Goal: Find specific page/section: Find specific page/section

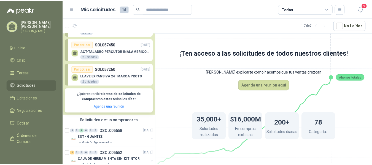
scroll to position [55, 0]
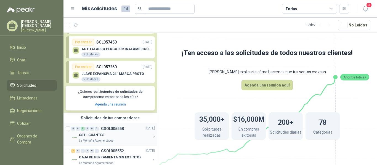
click at [110, 140] on p "La Montaña Agromercados" at bounding box center [96, 141] width 34 height 4
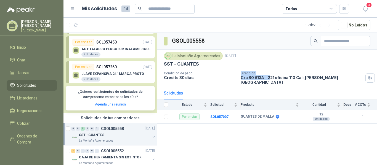
drag, startPoint x: 235, startPoint y: 78, endPoint x: 270, endPoint y: 81, distance: 34.7
click at [270, 81] on div "La Montaña Agromercados [DATE] SST - GUANTES Condición de pago Crédito 30 días …" at bounding box center [266, 68] width 219 height 37
click at [268, 81] on div "La Montaña Agromercados [DATE] SST - GUANTES Condición de pago Crédito 30 días …" at bounding box center [266, 68] width 219 height 37
drag, startPoint x: 240, startPoint y: 78, endPoint x: 293, endPoint y: 82, distance: 52.6
click at [293, 82] on div "La Montaña Agromercados [DATE] SST - GUANTES Condición de pago Crédito 30 días …" at bounding box center [266, 68] width 219 height 37
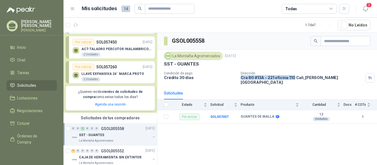
copy p "Cra 80 #13A - 221 oficina 110"
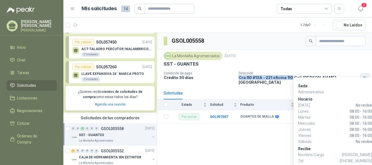
click at [361, 75] on button "button" at bounding box center [365, 77] width 9 height 9
